Goal: Go to known website: Go to known website

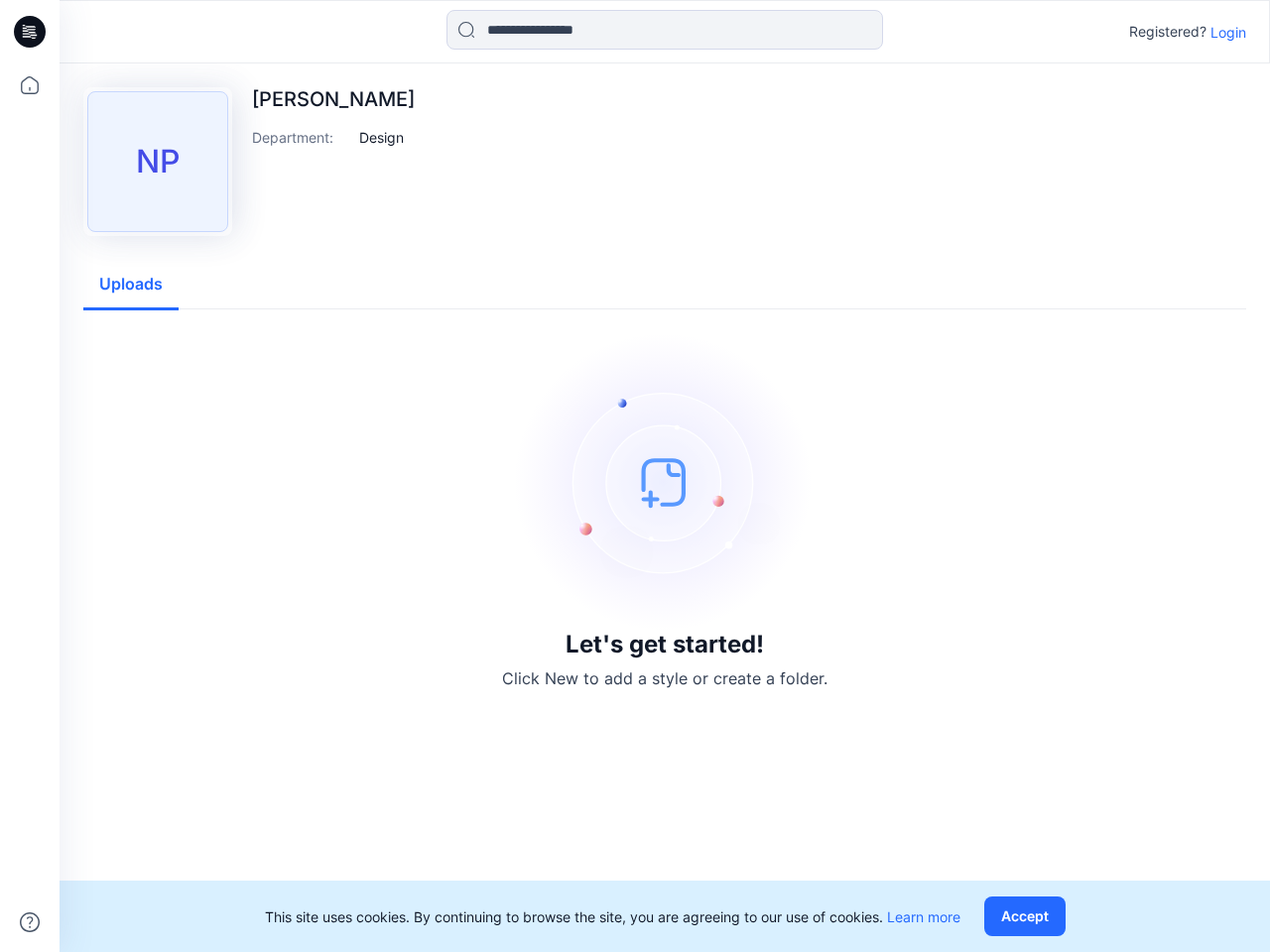
click at [635, 476] on img at bounding box center [664, 482] width 298 height 298
click at [31, 32] on icon at bounding box center [33, 32] width 8 height 1
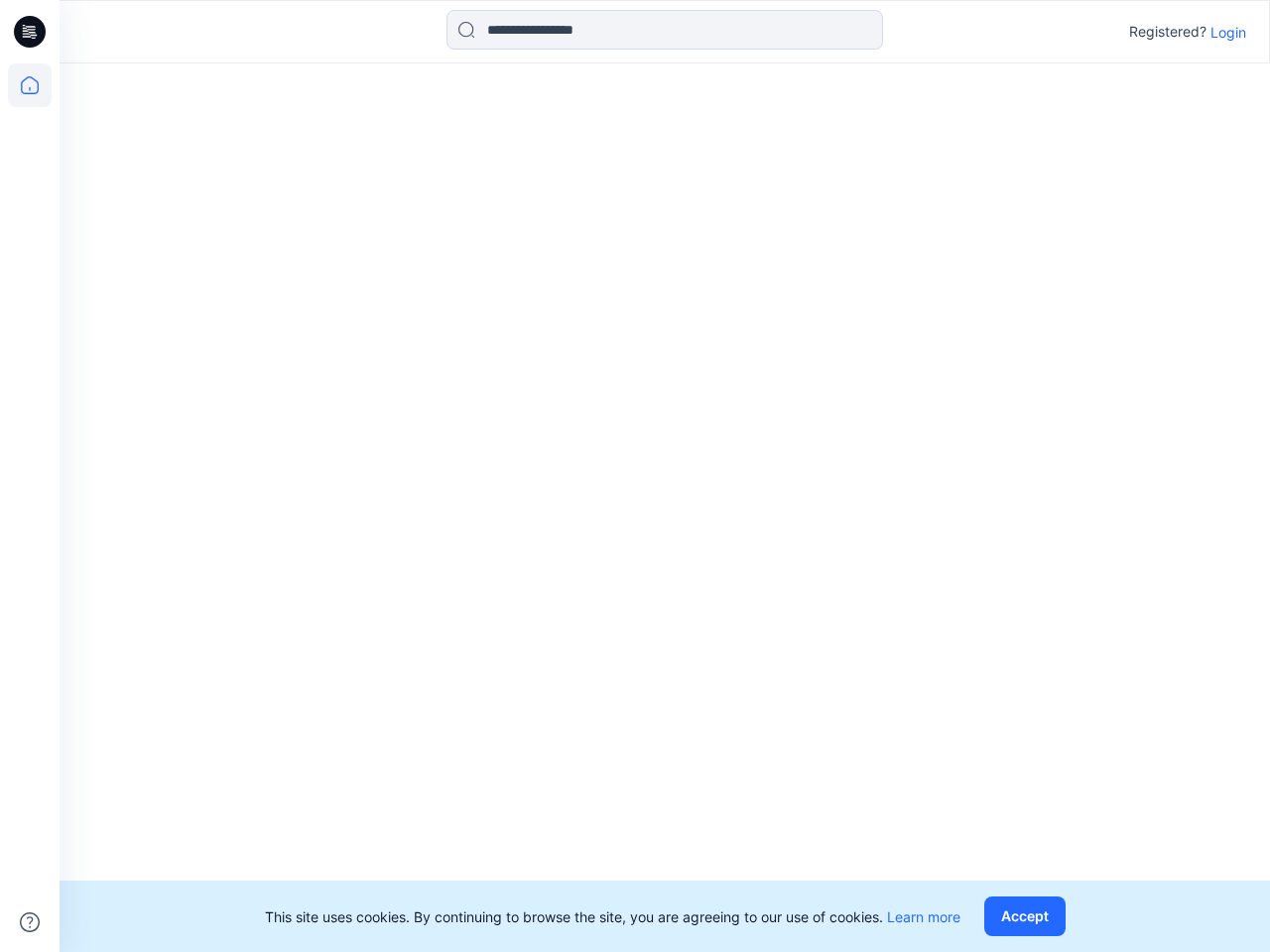
click at [30, 85] on icon at bounding box center [30, 85] width 44 height 44
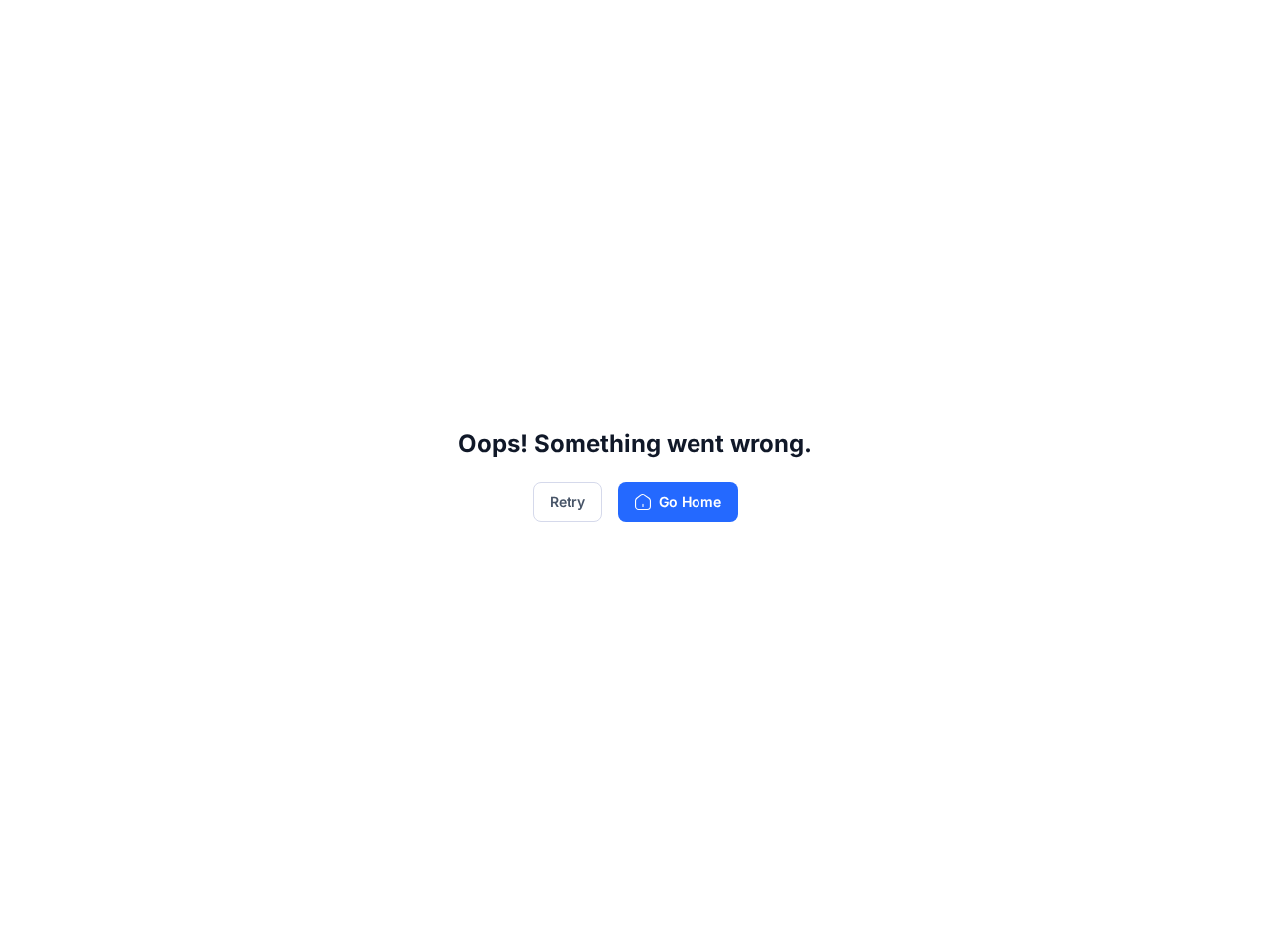
click at [664, 30] on div "Oops! Something went wrong. Retry Go Home" at bounding box center [635, 476] width 1270 height 952
click at [1228, 32] on div "Oops! Something went wrong. Retry Go Home" at bounding box center [635, 476] width 1270 height 952
click at [382, 137] on div "Oops! Something went wrong. Retry Go Home" at bounding box center [635, 476] width 1270 height 952
click at [131, 285] on div "Oops! Something went wrong. Retry Go Home" at bounding box center [635, 476] width 1270 height 952
click at [1029, 916] on div "Oops! Something went wrong. Retry Go Home" at bounding box center [635, 476] width 1270 height 952
